Goal: Task Accomplishment & Management: Use online tool/utility

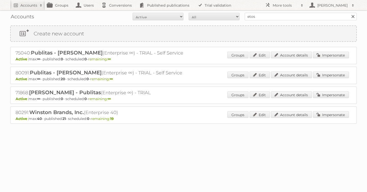
type input "etos"
click at [349, 13] on input "Search" at bounding box center [353, 17] width 8 height 8
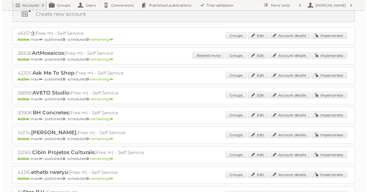
scroll to position [56, 0]
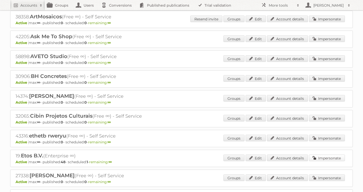
click at [331, 158] on link "Impersonate" at bounding box center [327, 158] width 36 height 7
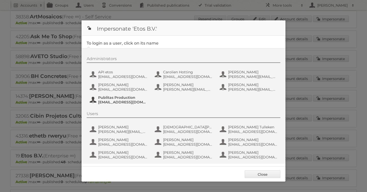
click at [112, 101] on span "[EMAIL_ADDRESS][DOMAIN_NAME]" at bounding box center [122, 102] width 49 height 5
